Goal: Task Accomplishment & Management: Manage account settings

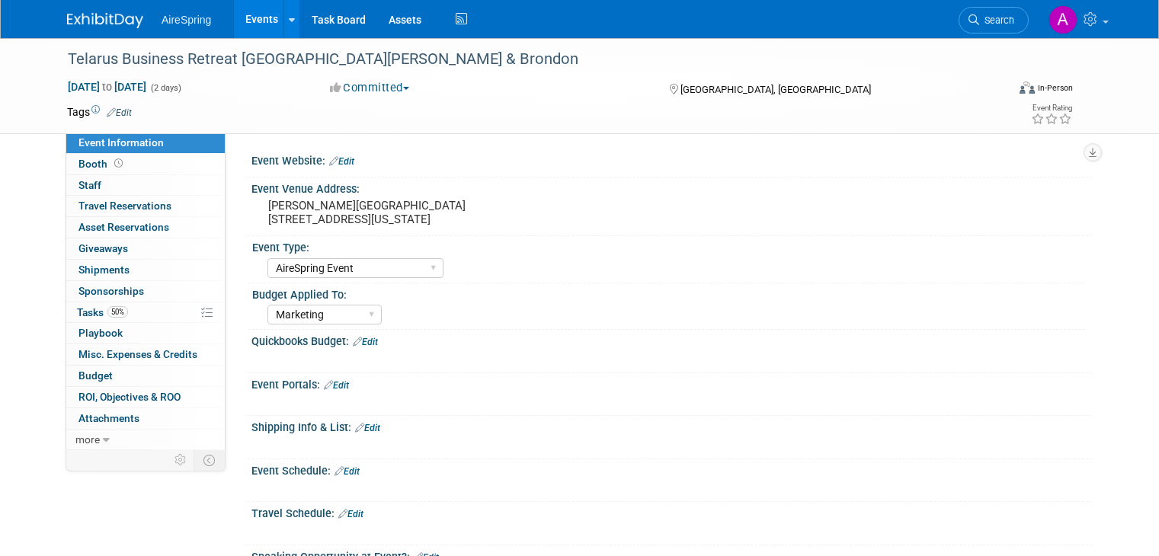
select select "AireSpring Event"
select select "Marketing"
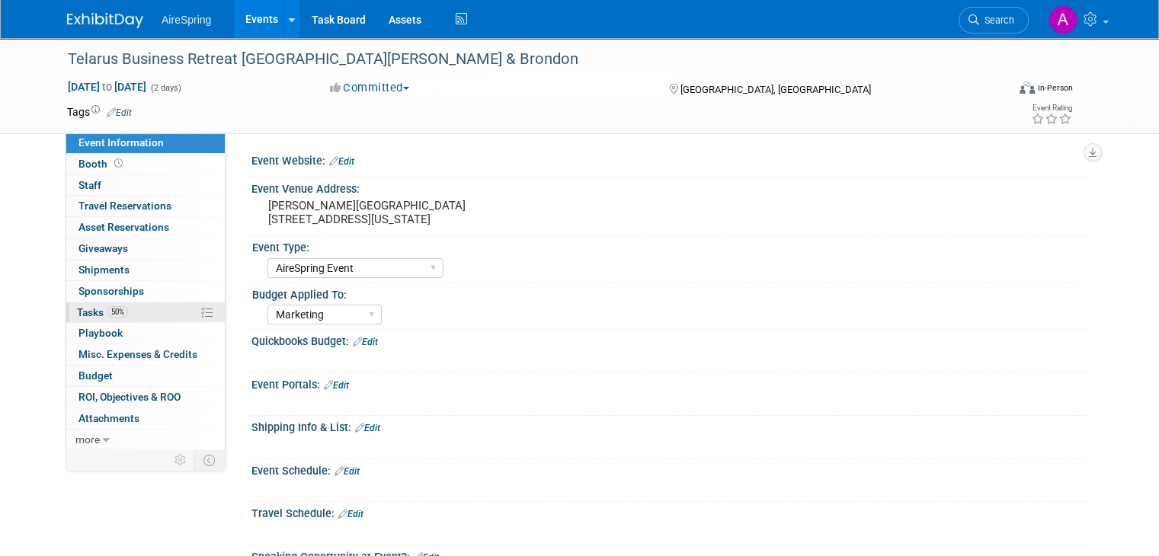
click at [131, 303] on link "50% Tasks 50%" at bounding box center [145, 313] width 159 height 21
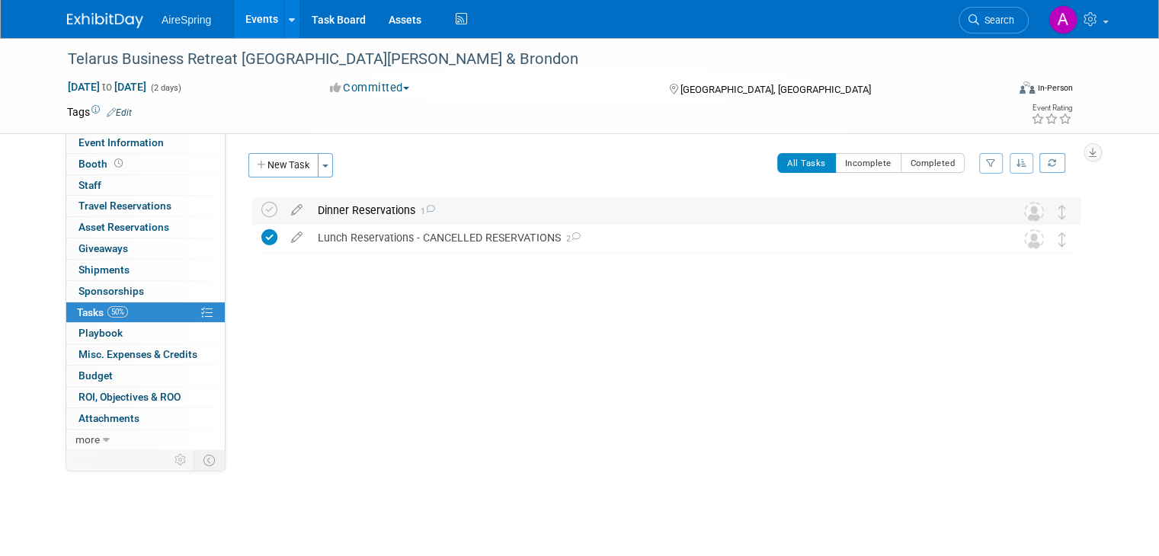
click at [479, 216] on div "Dinner Reservations 1" at bounding box center [652, 210] width 684 height 26
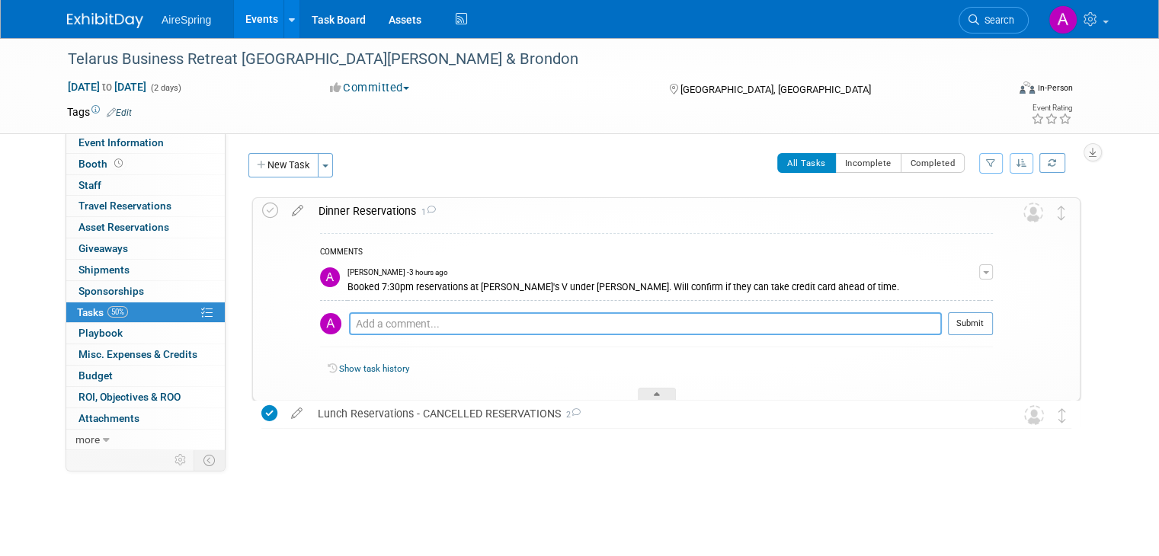
click at [710, 322] on textarea at bounding box center [645, 323] width 593 height 23
click at [500, 426] on div "Lunch Reservations - CANCELLED RESERVATIONS 2" at bounding box center [652, 414] width 684 height 26
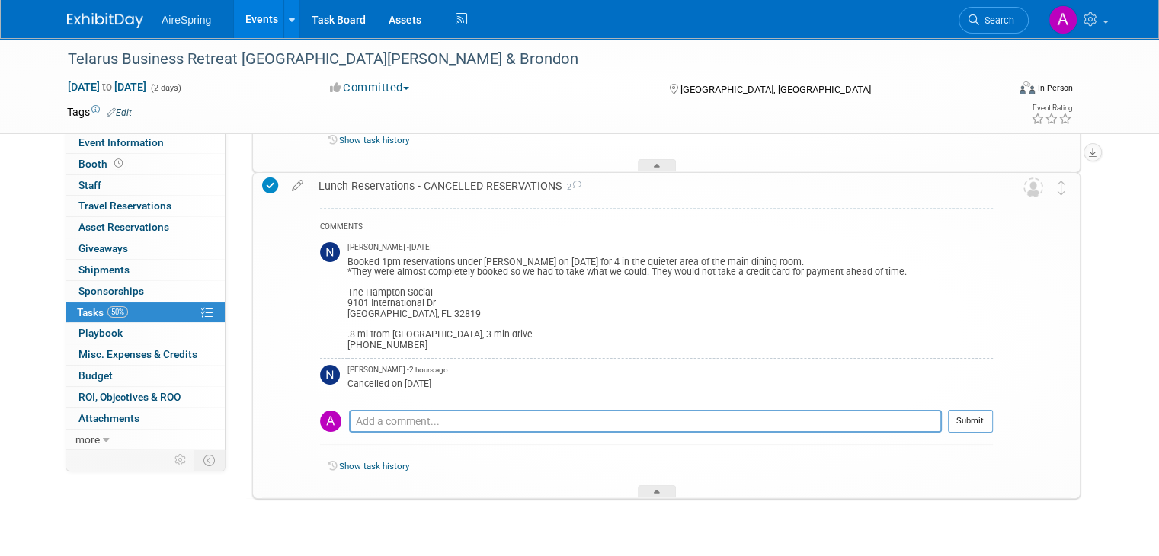
scroll to position [152, 0]
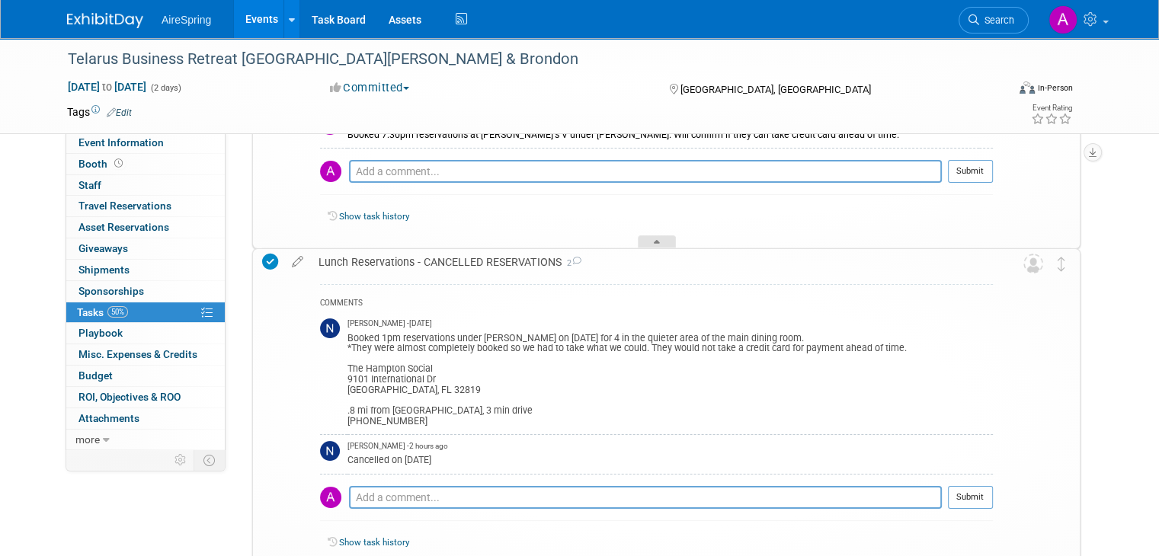
click at [663, 238] on div at bounding box center [657, 241] width 38 height 13
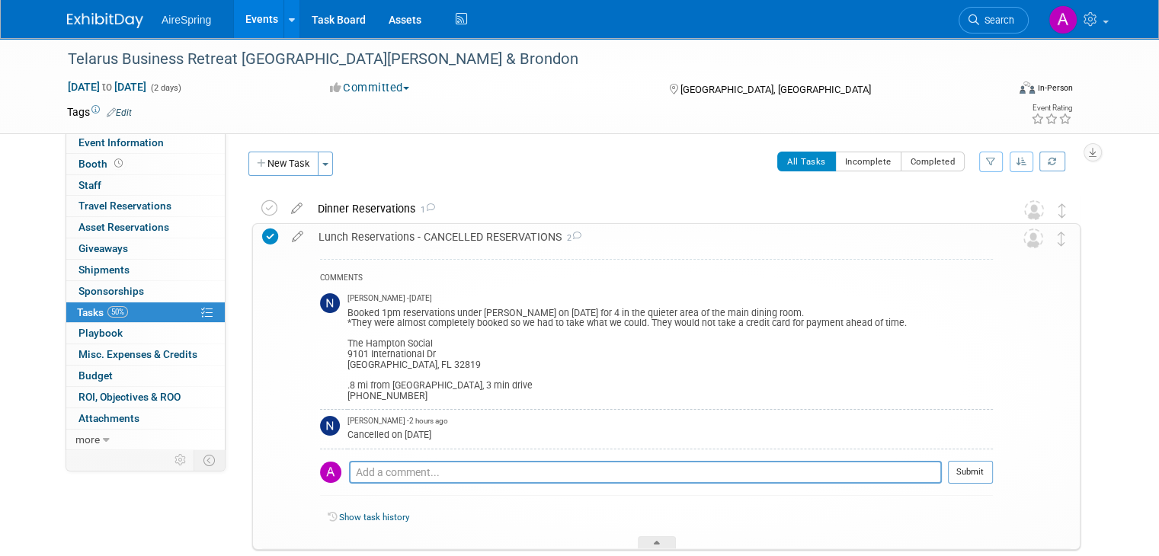
scroll to position [0, 0]
click at [605, 235] on div "Lunch Reservations - CANCELLED RESERVATIONS 2" at bounding box center [652, 239] width 682 height 26
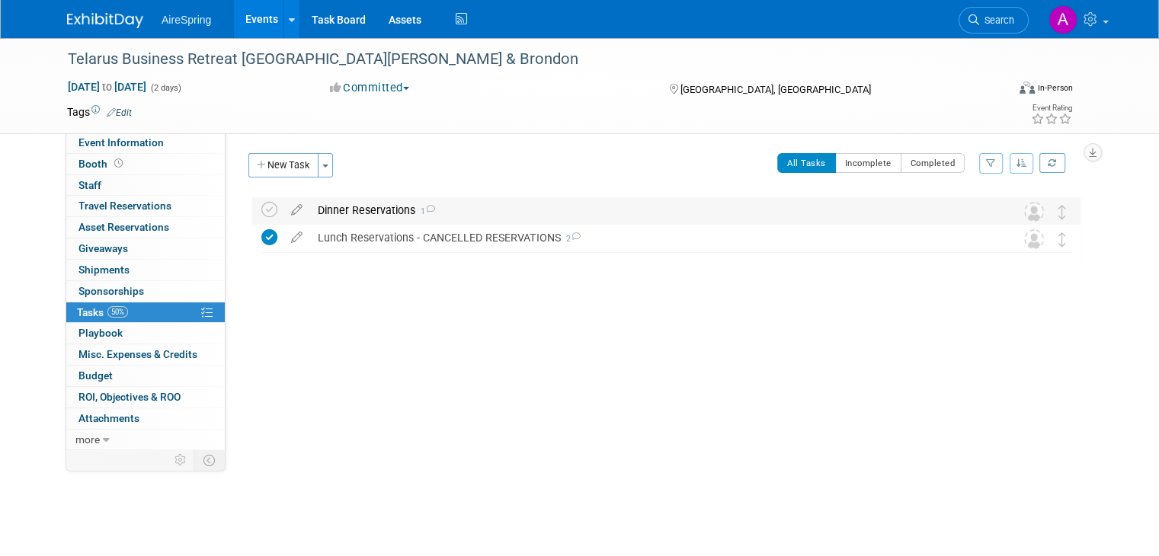
click at [485, 211] on div "Dinner Reservations 1" at bounding box center [652, 210] width 684 height 26
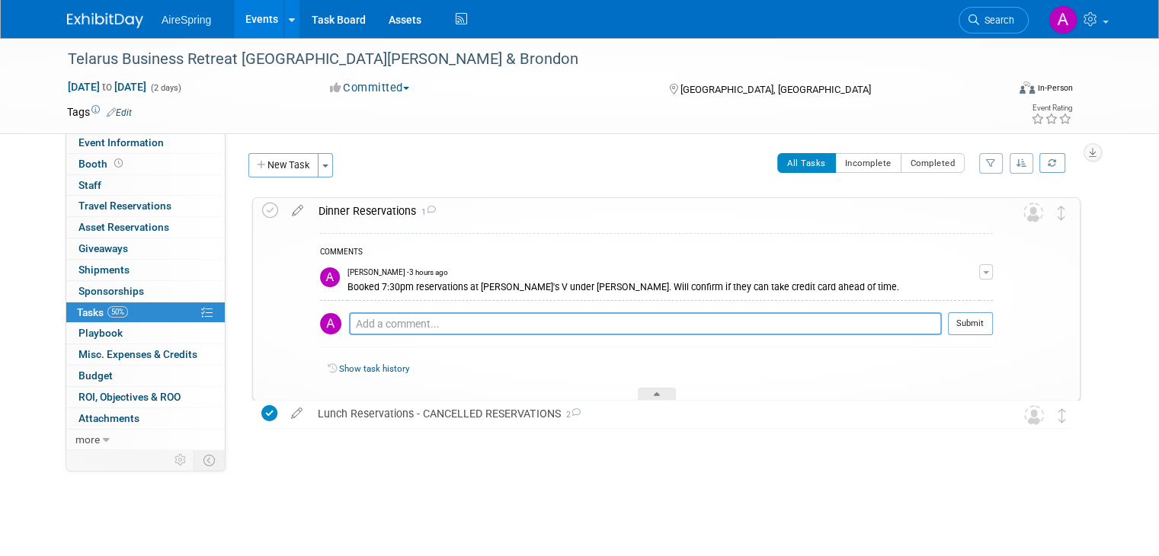
click at [632, 319] on textarea at bounding box center [645, 323] width 593 height 23
type textarea "They are not able to take payment ahead of time."
click at [985, 327] on button "Submit" at bounding box center [970, 323] width 45 height 23
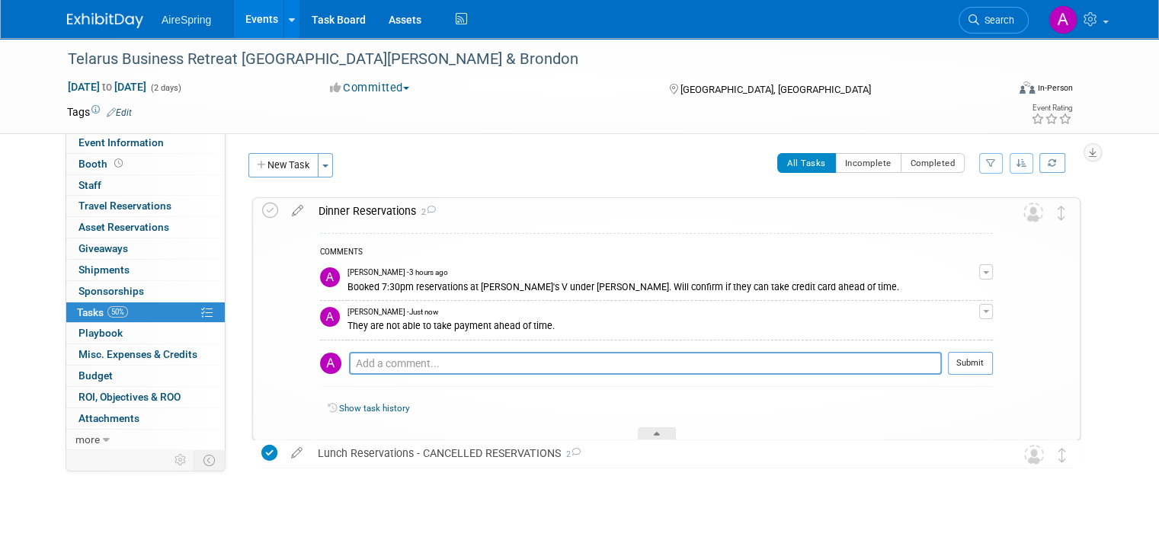
click at [236, 16] on link "Events" at bounding box center [262, 19] width 56 height 38
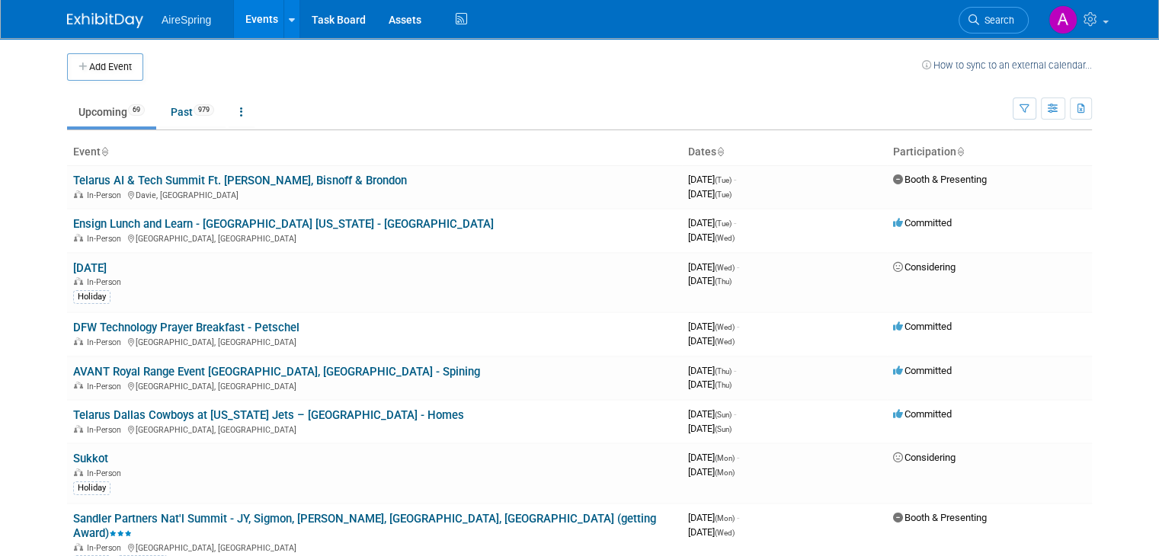
click at [98, 114] on link "Upcoming 69" at bounding box center [111, 112] width 89 height 29
click at [1007, 13] on link "Search" at bounding box center [994, 20] width 70 height 27
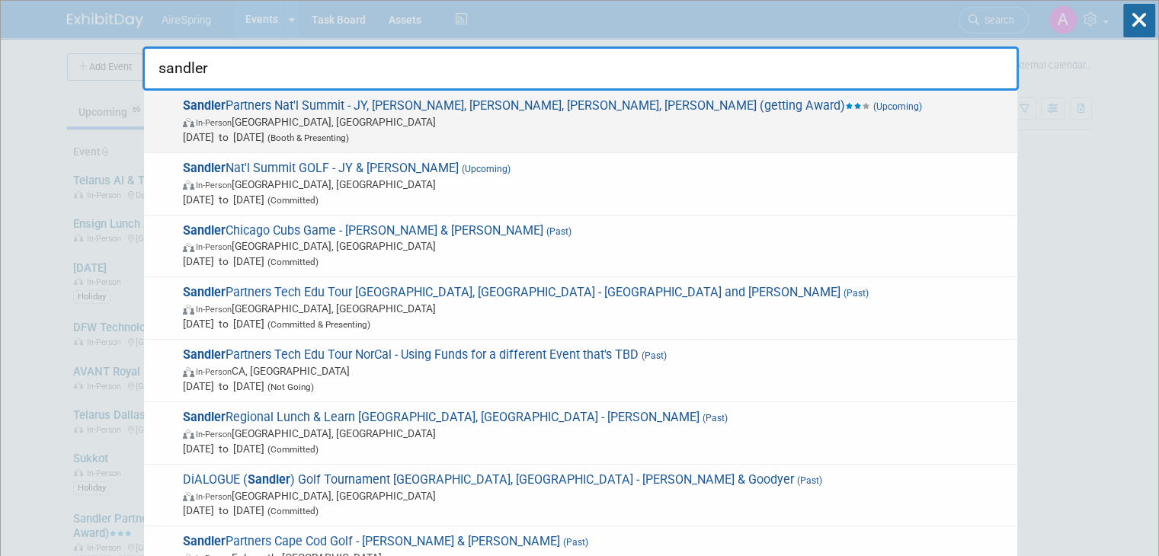
type input "sandler"
click at [488, 130] on span "[DATE] to [DATE] (Booth & Presenting)" at bounding box center [596, 137] width 827 height 15
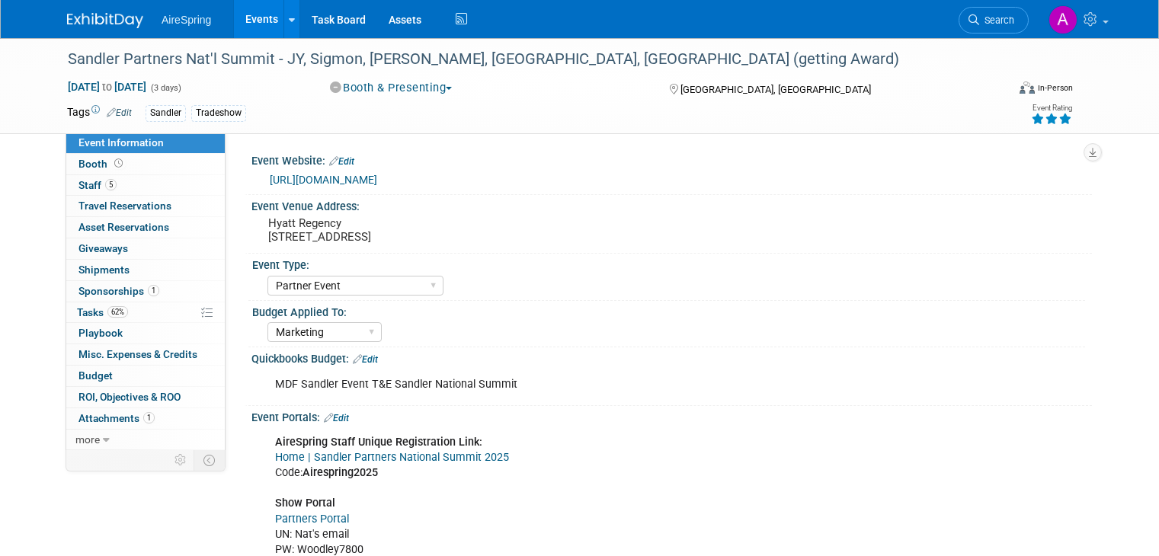
select select "Partner Event"
select select "Marketing"
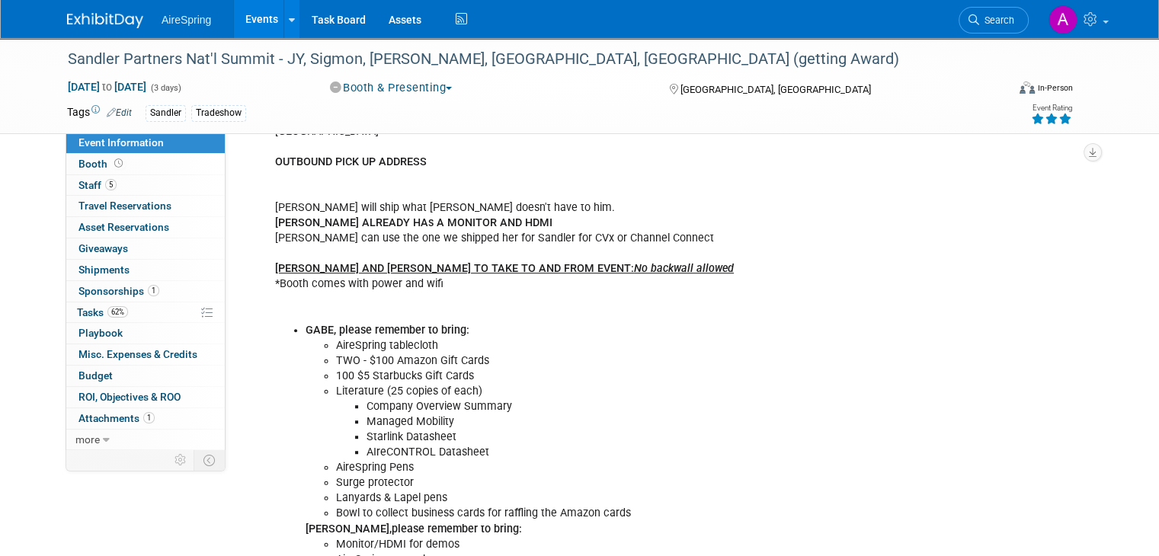
scroll to position [798, 0]
